Goal: Information Seeking & Learning: Learn about a topic

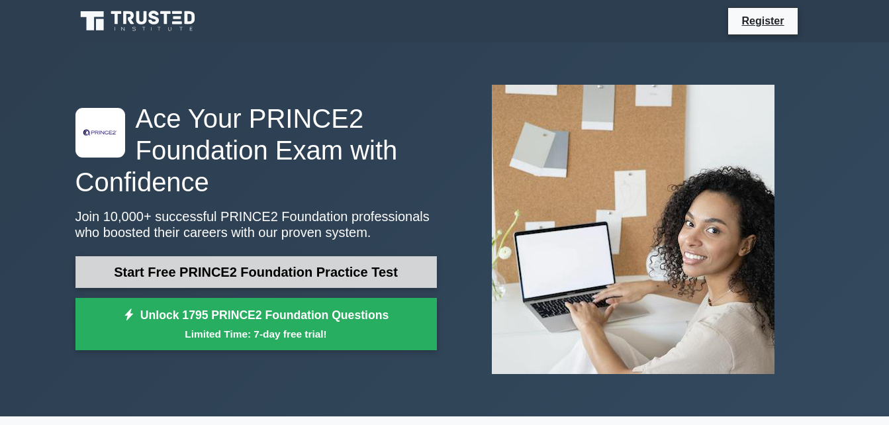
click at [283, 263] on link "Start Free PRINCE2 Foundation Practice Test" at bounding box center [255, 272] width 361 height 32
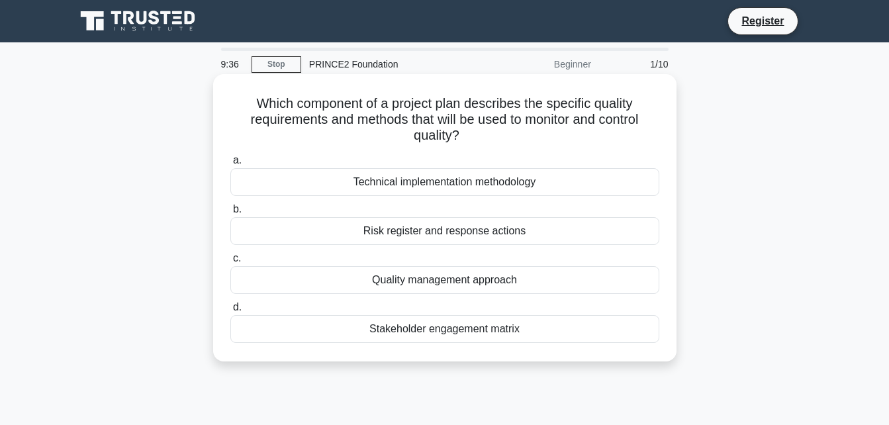
click at [408, 230] on div "Risk register and response actions" at bounding box center [444, 231] width 429 height 28
click at [230, 214] on input "b. Risk register and response actions" at bounding box center [230, 209] width 0 height 9
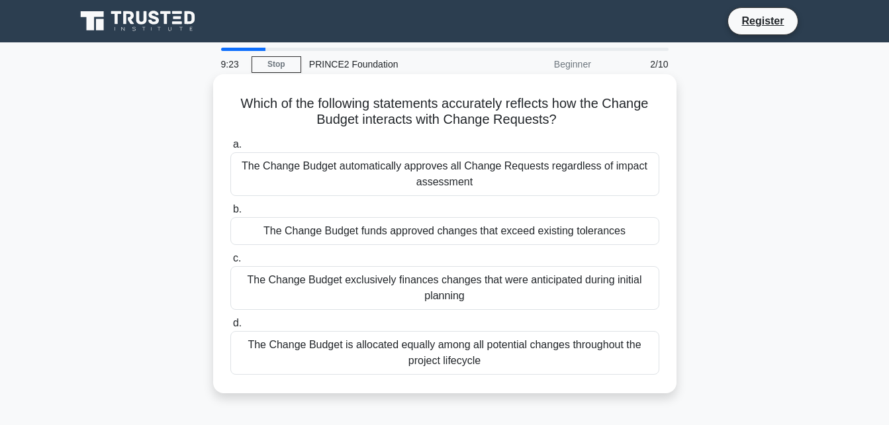
click at [567, 345] on div "The Change Budget is allocated equally among all potential changes throughout t…" at bounding box center [444, 353] width 429 height 44
click at [230, 327] on input "d. The Change Budget is allocated equally among all potential changes throughou…" at bounding box center [230, 323] width 0 height 9
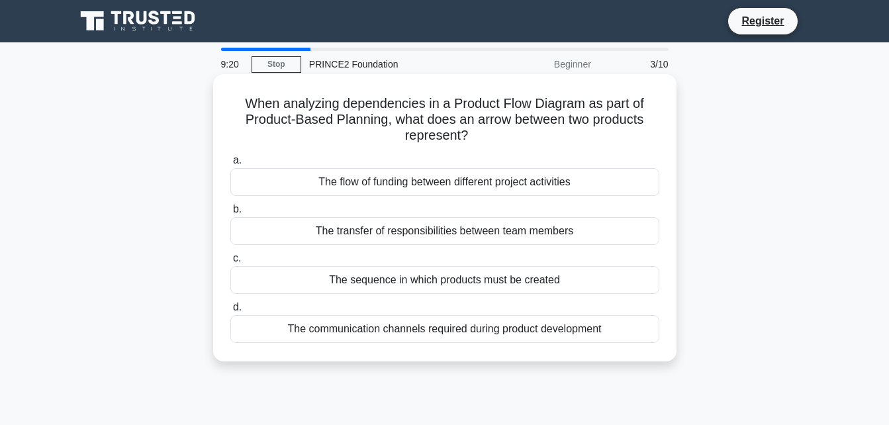
click at [599, 176] on div "The flow of funding between different project activities" at bounding box center [444, 182] width 429 height 28
click at [230, 165] on input "a. The flow of funding between different project activities" at bounding box center [230, 160] width 0 height 9
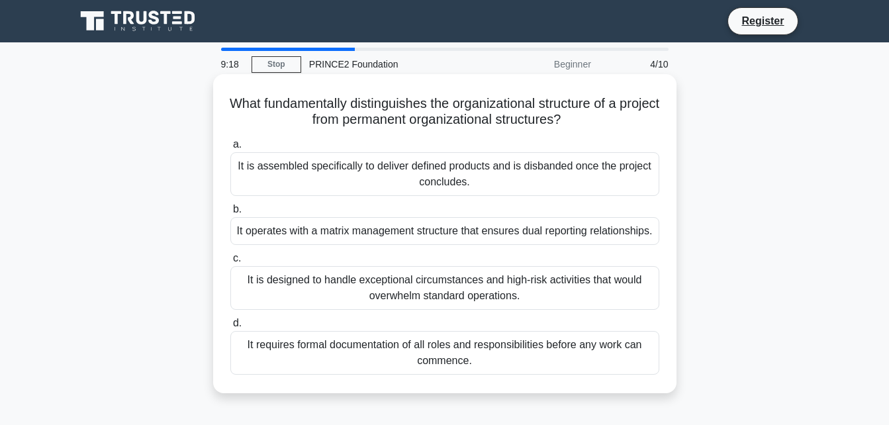
click at [556, 286] on div "It is designed to handle exceptional circumstances and high-risk activities tha…" at bounding box center [444, 288] width 429 height 44
click at [230, 263] on input "c. It is designed to handle exceptional circumstances and high-risk activities …" at bounding box center [230, 258] width 0 height 9
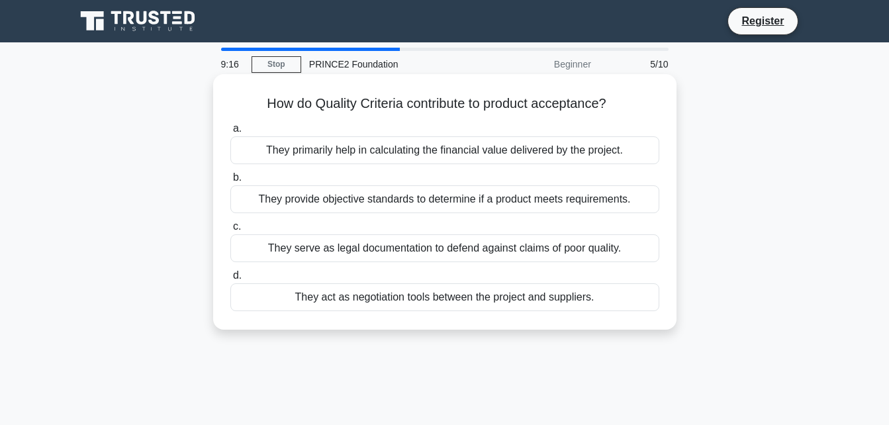
click at [542, 249] on div "They serve as legal documentation to defend against claims of poor quality." at bounding box center [444, 248] width 429 height 28
click at [230, 231] on input "c. They serve as legal documentation to defend against claims of poor quality." at bounding box center [230, 226] width 0 height 9
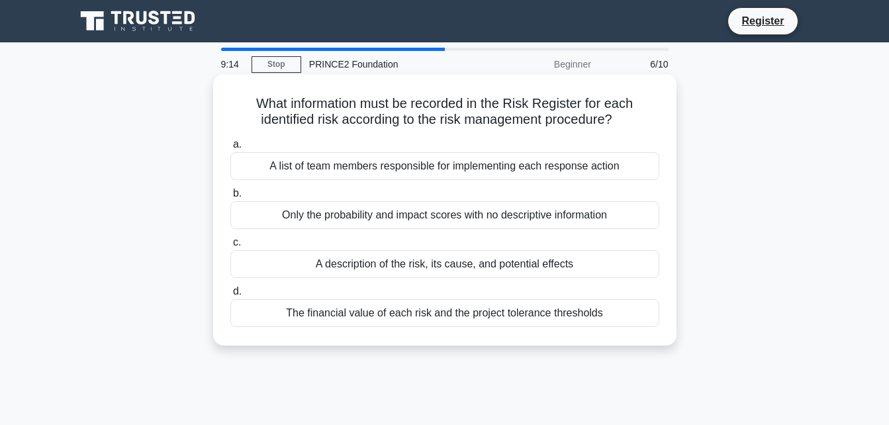
click at [515, 216] on div "Only the probability and impact scores with no descriptive information" at bounding box center [444, 215] width 429 height 28
click at [230, 198] on input "b. Only the probability and impact scores with no descriptive information" at bounding box center [230, 193] width 0 height 9
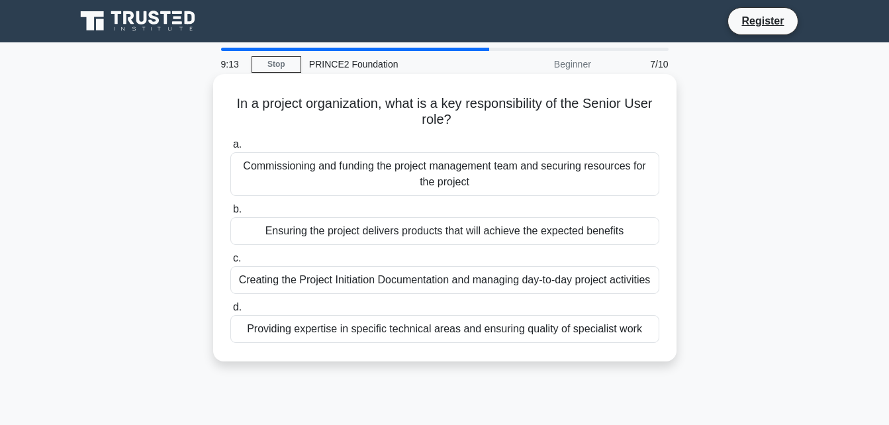
click at [518, 180] on div "Commissioning and funding the project management team and securing resources fo…" at bounding box center [444, 174] width 429 height 44
click at [230, 149] on input "a. Commissioning and funding the project management team and securing resources…" at bounding box center [230, 144] width 0 height 9
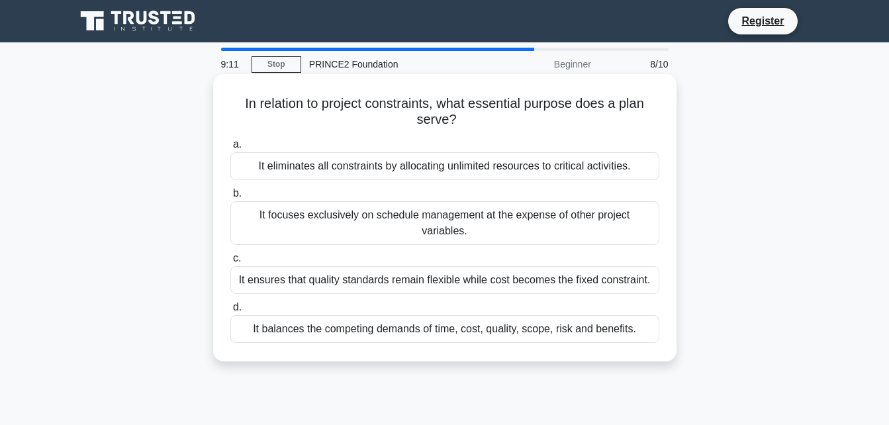
click at [484, 315] on div "It balances the competing demands of time, cost, quality, scope, risk and benef…" at bounding box center [444, 329] width 429 height 28
click at [230, 312] on input "d. It balances the competing demands of time, cost, quality, scope, risk and be…" at bounding box center [230, 307] width 0 height 9
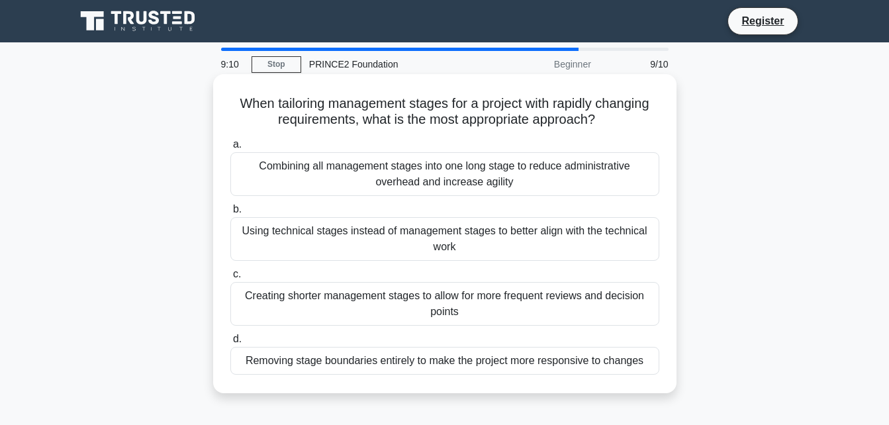
click at [477, 368] on div "Removing stage boundaries entirely to make the project more responsive to chang…" at bounding box center [444, 361] width 429 height 28
click at [230, 343] on input "d. Removing stage boundaries entirely to make the project more responsive to ch…" at bounding box center [230, 339] width 0 height 9
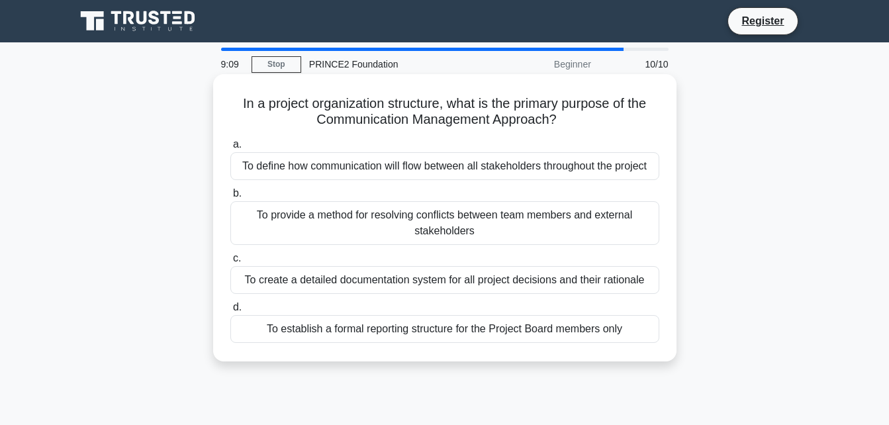
click at [453, 177] on div "To define how communication will flow between all stakeholders throughout the p…" at bounding box center [444, 166] width 429 height 28
click at [230, 149] on input "a. To define how communication will flow between all stakeholders throughout th…" at bounding box center [230, 144] width 0 height 9
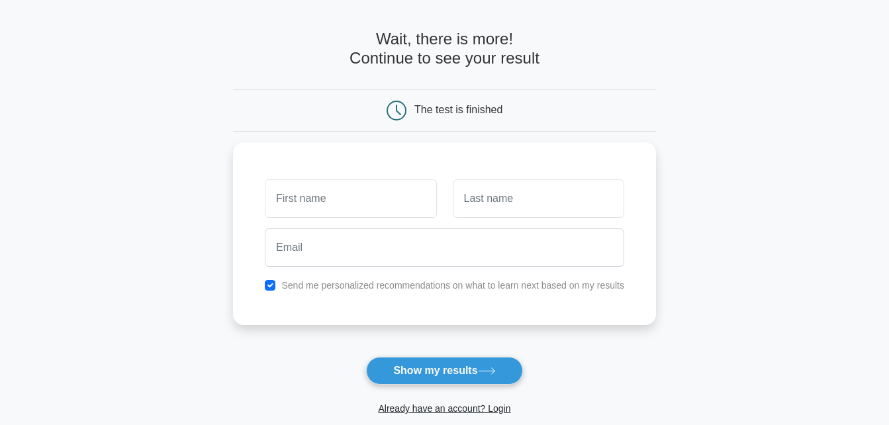
scroll to position [132, 0]
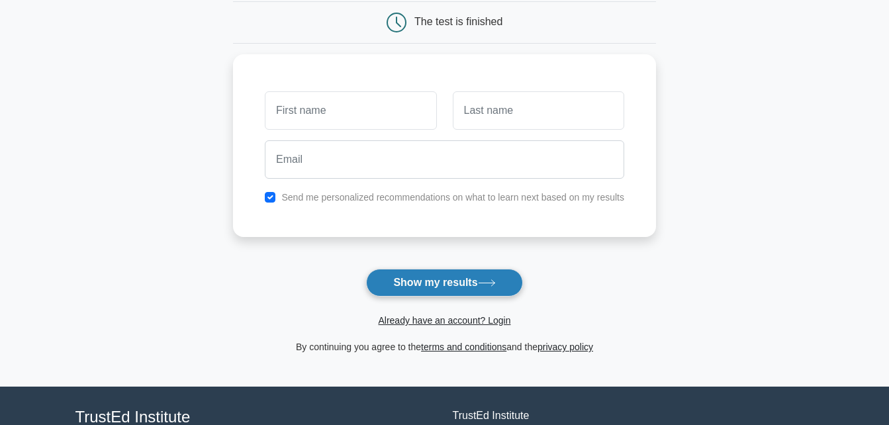
click at [483, 281] on icon at bounding box center [487, 282] width 18 height 7
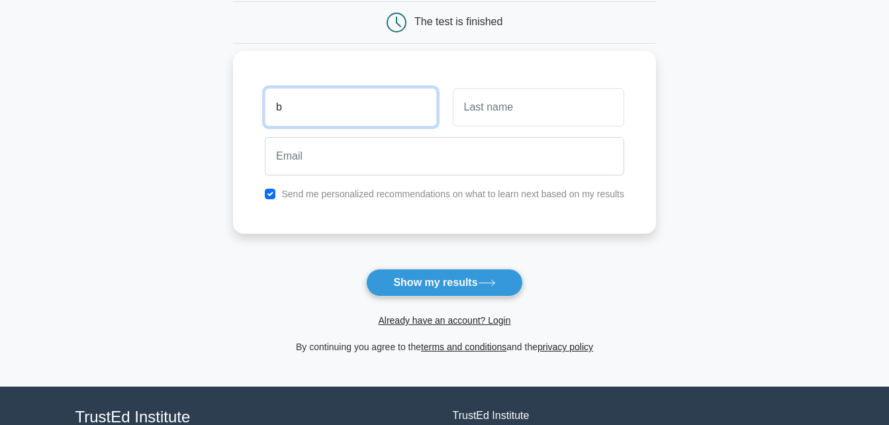
type input "b"
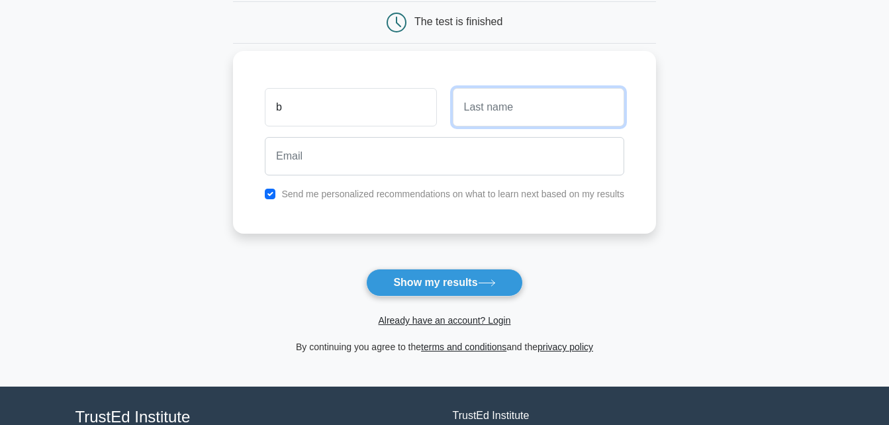
click at [537, 94] on input "text" at bounding box center [538, 107] width 171 height 38
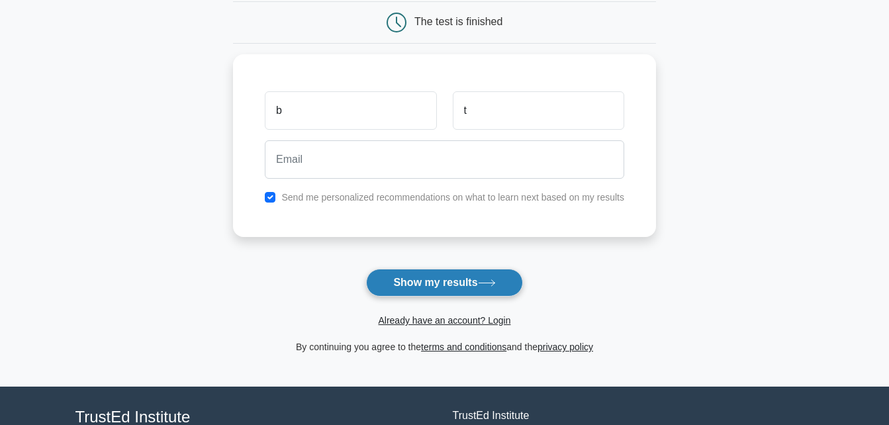
click at [472, 293] on button "Show my results" at bounding box center [444, 283] width 156 height 28
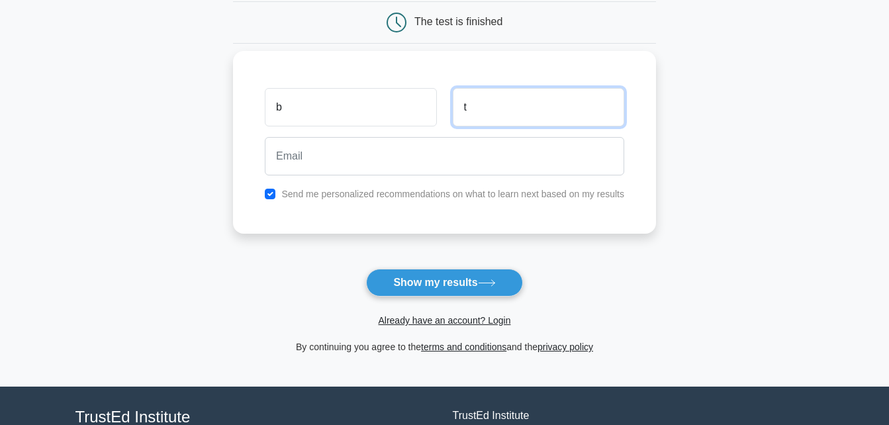
click at [548, 108] on input "t" at bounding box center [538, 107] width 171 height 38
type input "t"
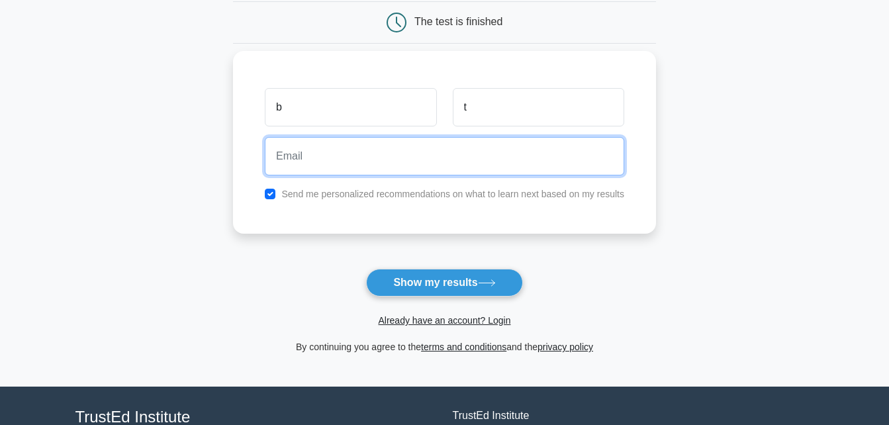
drag, startPoint x: 538, startPoint y: 154, endPoint x: 507, endPoint y: 225, distance: 77.3
click at [538, 154] on input "email" at bounding box center [444, 156] width 359 height 38
type input "tsengelmaa671@gmail.com"
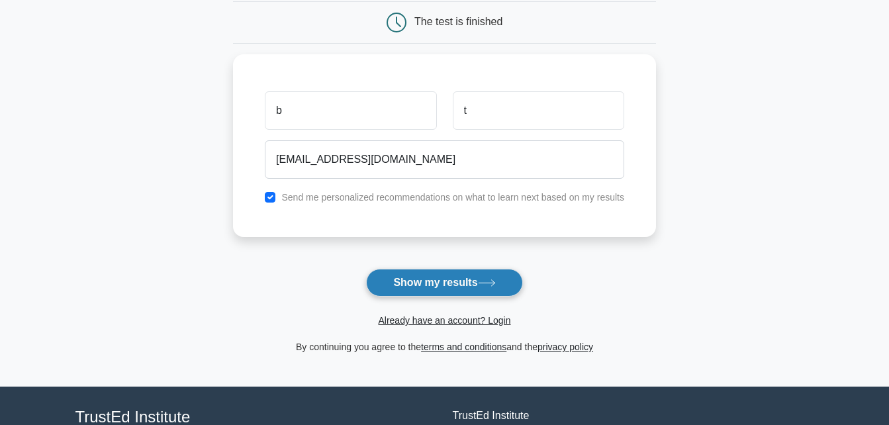
click at [487, 296] on button "Show my results" at bounding box center [444, 283] width 156 height 28
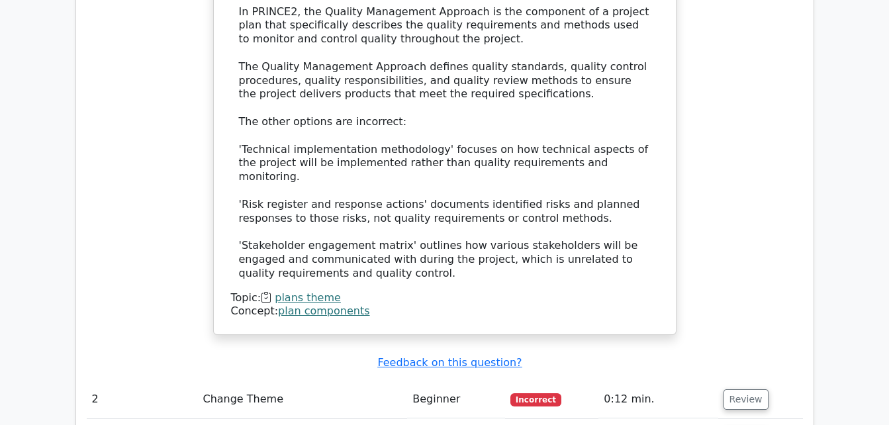
scroll to position [926, 0]
